Goal: Task Accomplishment & Management: Manage account settings

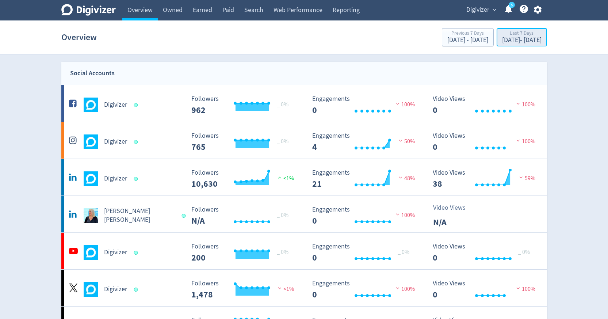
click at [534, 38] on div "[DATE] - [DATE]" at bounding box center [521, 40] width 39 height 7
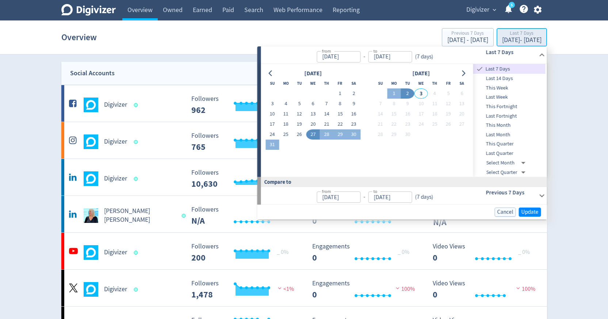
type input "[DATE]"
click at [493, 114] on span "Last Fortnight" at bounding box center [509, 116] width 72 height 8
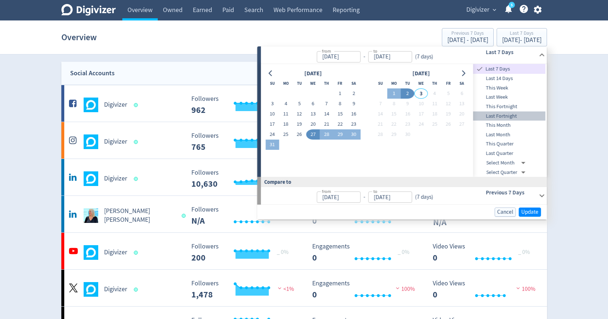
type input "[DATE]"
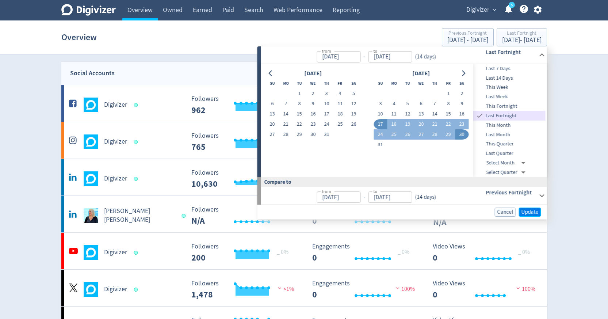
click at [526, 209] on span "Update" at bounding box center [530, 211] width 17 height 5
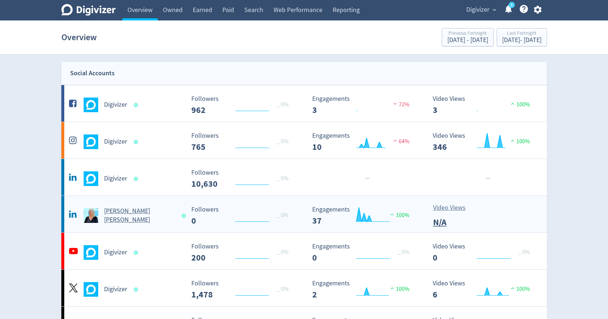
click at [133, 212] on h5 "[PERSON_NAME] [PERSON_NAME]" at bounding box center [139, 216] width 71 height 18
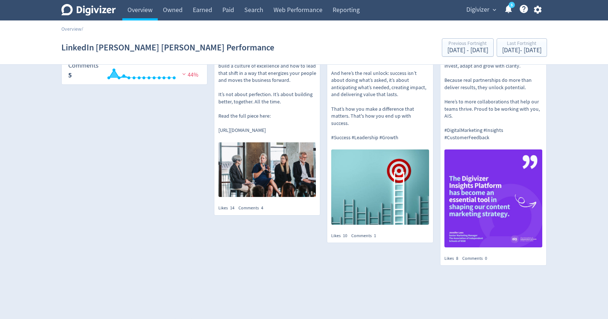
scroll to position [170, 0]
click at [131, 18] on link "Overview" at bounding box center [139, 10] width 35 height 20
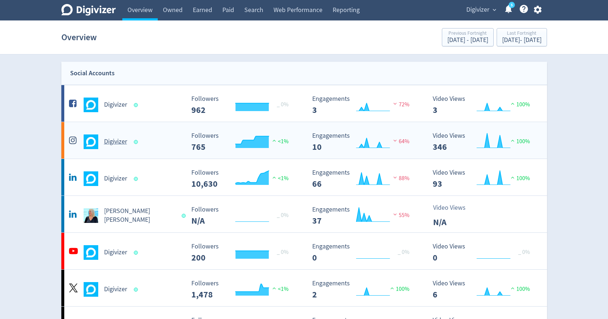
click at [120, 139] on h5 "Digivizer" at bounding box center [115, 141] width 23 height 9
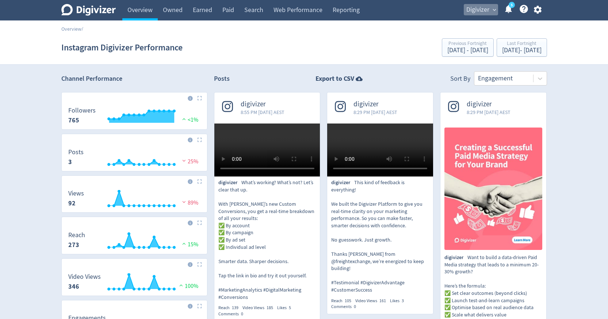
click at [477, 11] on span "Digivizer" at bounding box center [477, 10] width 23 height 12
click at [530, 18] on div at bounding box center [304, 159] width 608 height 319
click at [495, 7] on span "expand_more" at bounding box center [494, 10] width 7 height 7
click at [536, 13] on div at bounding box center [304, 159] width 608 height 319
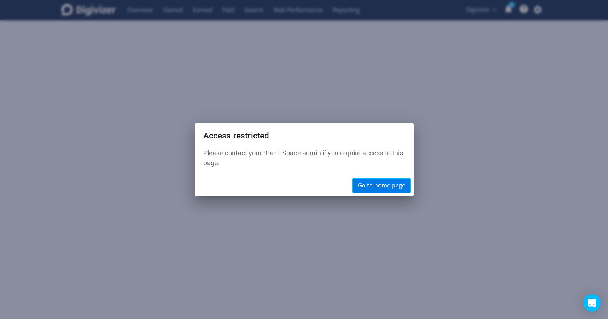
click at [362, 183] on span "Go to home page" at bounding box center [381, 185] width 47 height 7
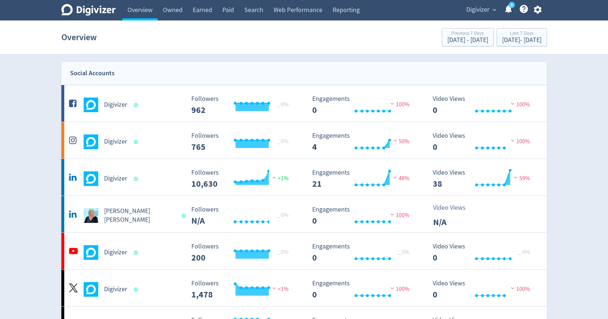
click at [540, 13] on icon "button" at bounding box center [538, 10] width 10 height 10
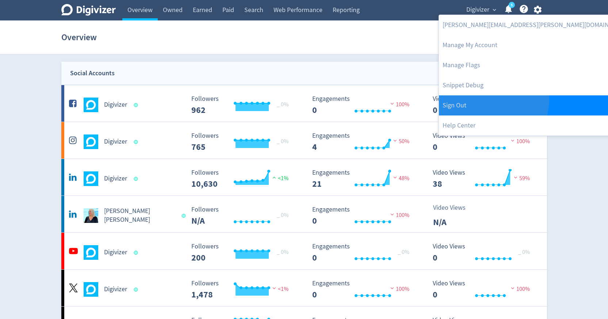
click at [473, 98] on link "Sign Out" at bounding box center [536, 105] width 195 height 20
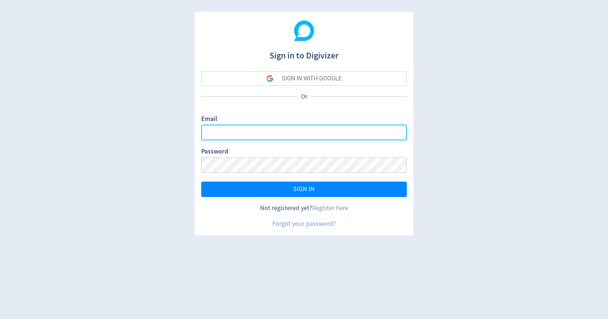
type input "sanjita.shah@digivizer.com"
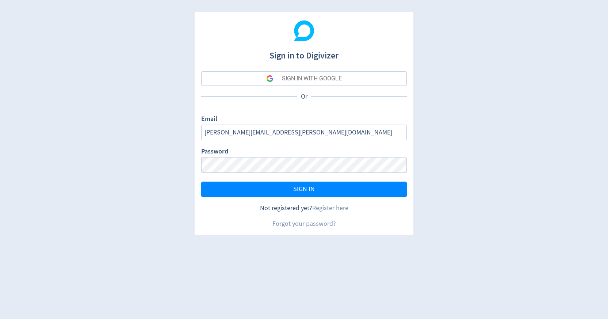
click at [365, 76] on button "SIGN IN WITH GOOGLE" at bounding box center [304, 78] width 206 height 15
